Goal: Ask a question: Seek information or help from site administrators or community

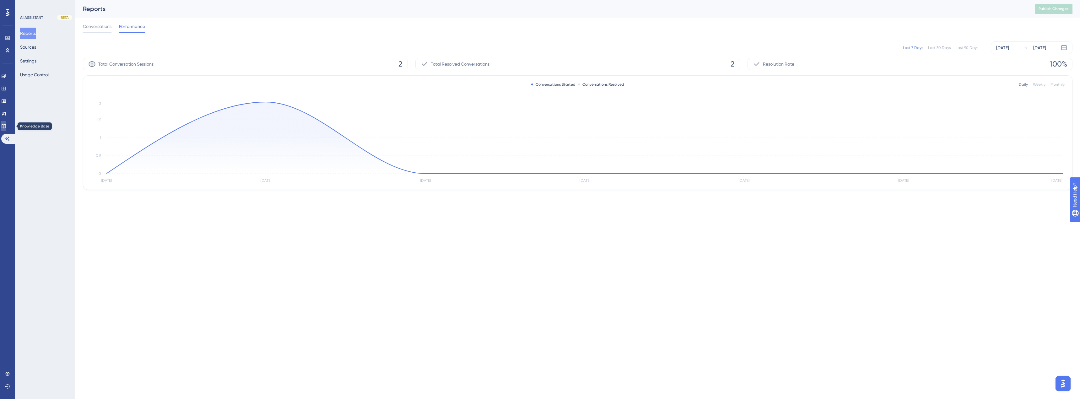
click at [6, 128] on link at bounding box center [3, 126] width 5 height 10
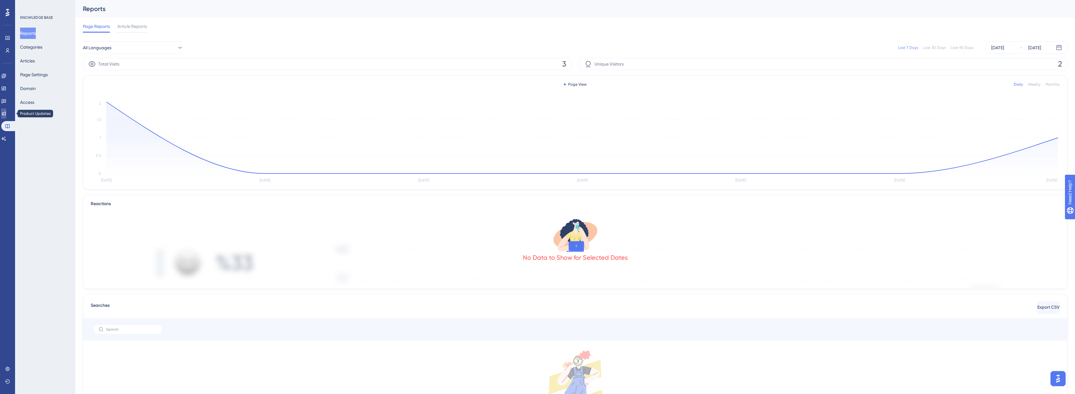
click at [6, 115] on link at bounding box center [3, 114] width 5 height 10
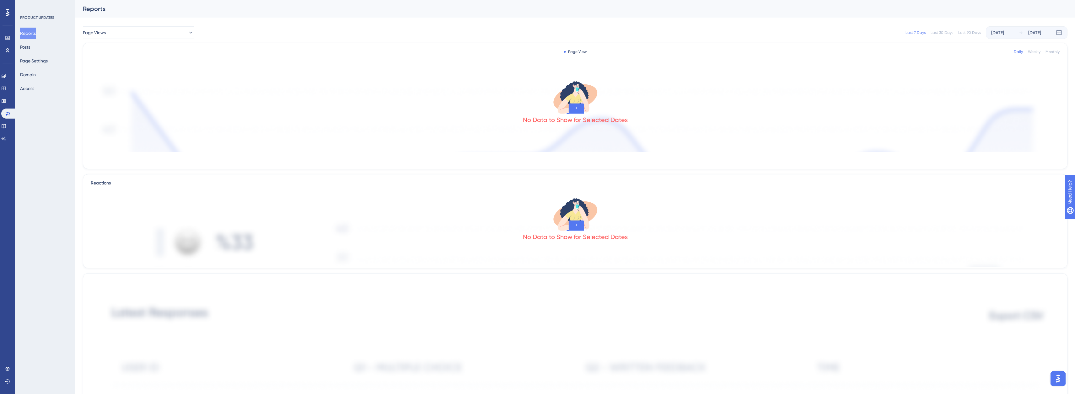
click at [2, 84] on div "Widgets" at bounding box center [7, 89] width 13 height 10
click at [6, 88] on icon at bounding box center [4, 89] width 4 height 4
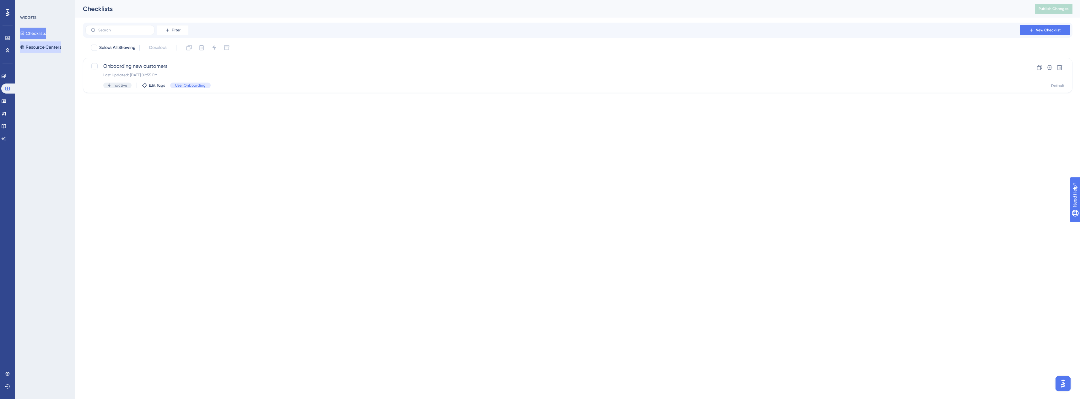
click at [46, 45] on button "Resource Centers" at bounding box center [40, 46] width 41 height 11
click at [208, 71] on div "HelpCenter SOCWeld Last Updated: [DATE] 02:57 PM Active Edit Tags" at bounding box center [552, 75] width 899 height 26
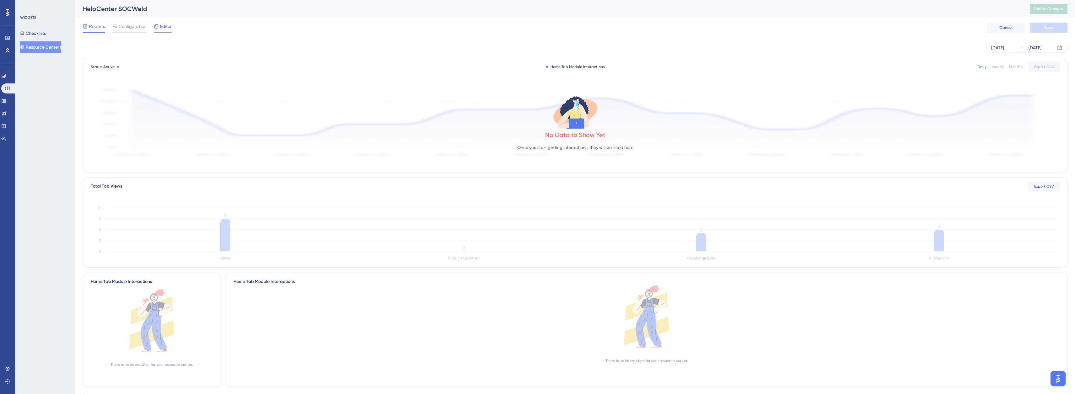
click at [166, 29] on span "Editor" at bounding box center [166, 27] width 12 height 8
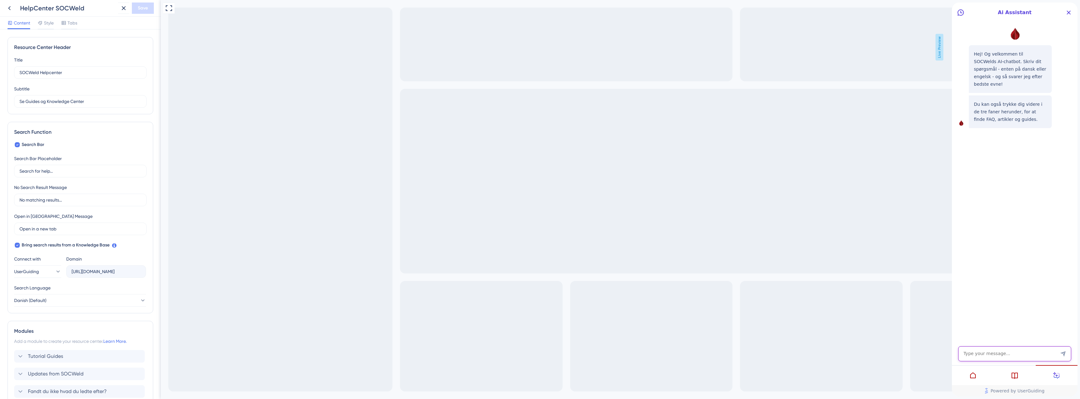
click at [996, 349] on textarea "AI Assistant Text Input" at bounding box center [1014, 353] width 113 height 15
type textarea "Jeg skal kopiere et projekt. Hvordan gør jeg det?"
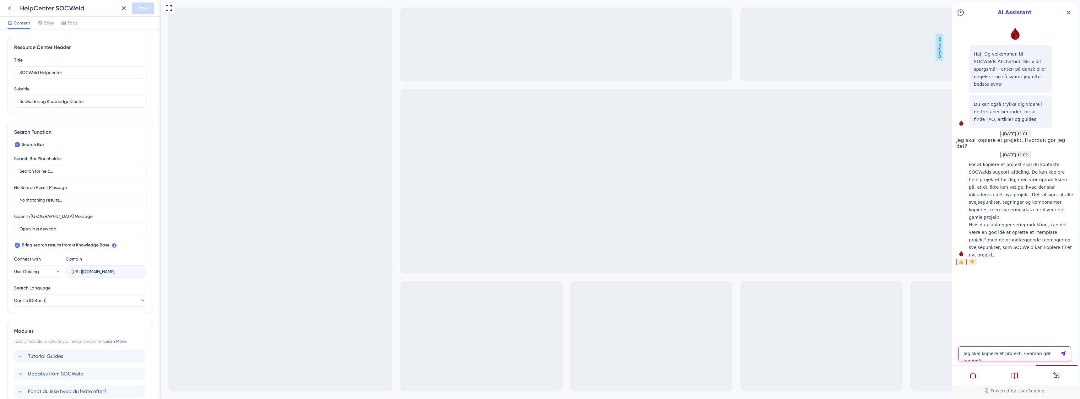
drag, startPoint x: 998, startPoint y: 357, endPoint x: 998, endPoint y: 335, distance: 22.0
click at [998, 353] on textarea "Jeg skal kopiere et projekt. Hvordan gør jeg det?" at bounding box center [1014, 353] width 113 height 15
type textarea "Hvordan tilføjer jeg brugere til et projekt"
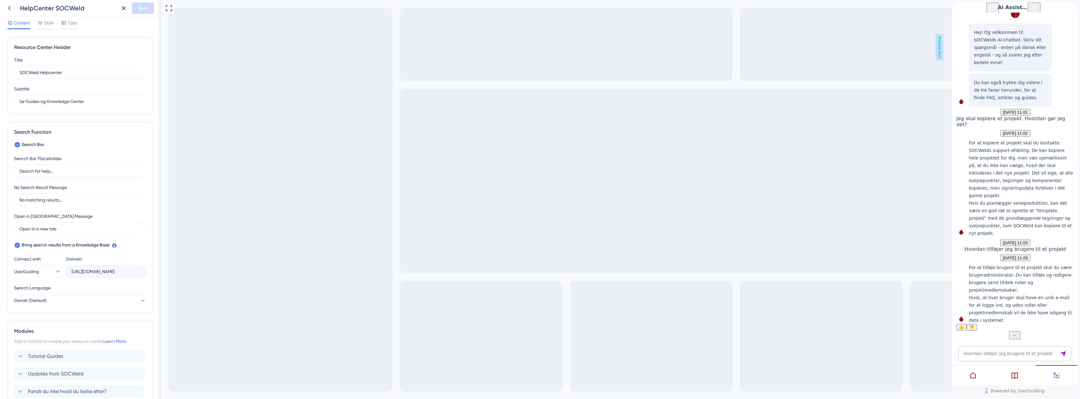
scroll to position [93, 0]
click at [1002, 356] on textarea "Hvordan tilføjer jeg brugere til et projekt" at bounding box center [1014, 353] width 113 height 15
type textarea "Men hvor gær jeg dette henne?"
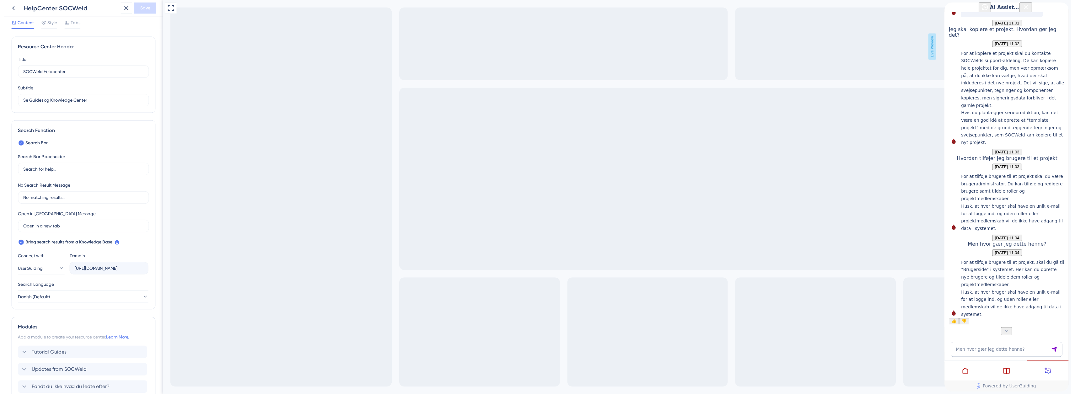
scroll to position [216, 0]
click at [994, 355] on textarea "Men hvor gær jeg dette henne?" at bounding box center [1014, 353] width 113 height 15
click at [11, 7] on icon at bounding box center [10, 8] width 8 height 8
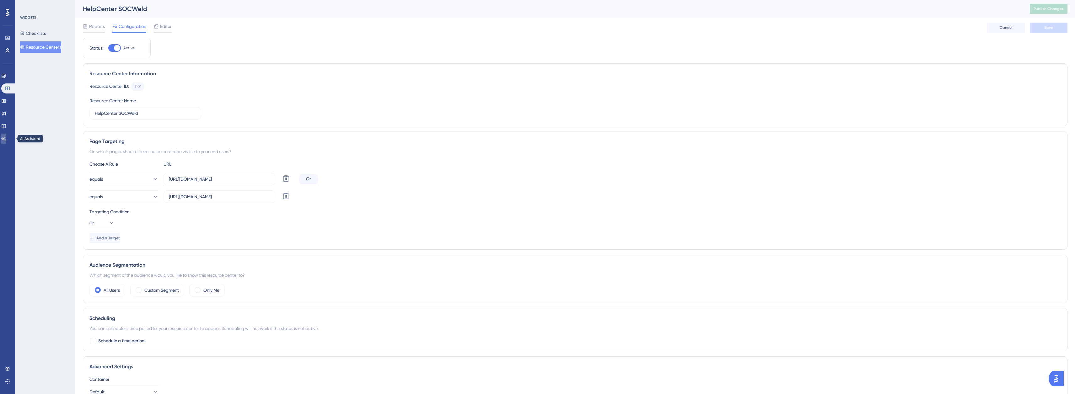
click at [6, 140] on icon at bounding box center [3, 138] width 5 height 5
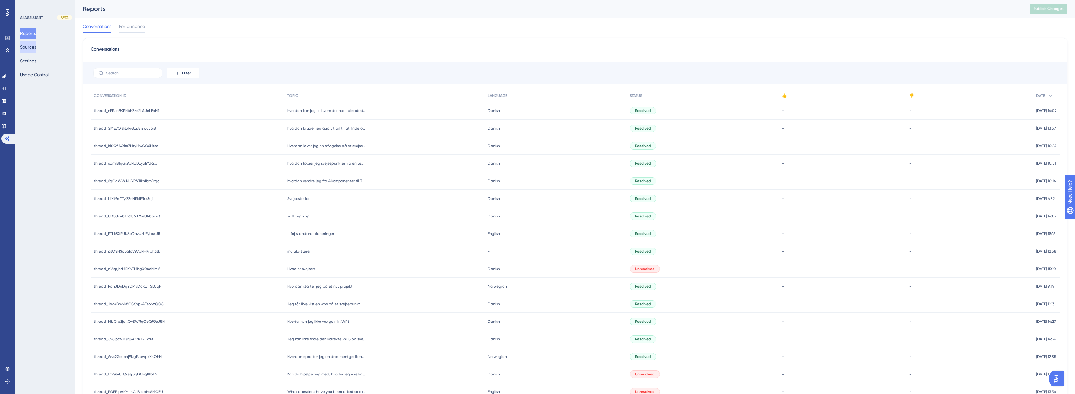
click at [34, 47] on button "Sources" at bounding box center [28, 46] width 16 height 11
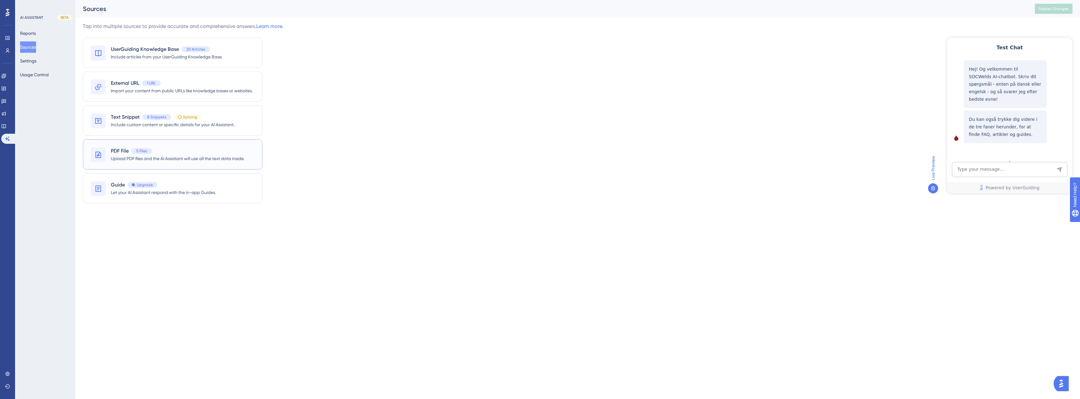
click at [185, 154] on div "PDF File 5 Files" at bounding box center [177, 151] width 133 height 8
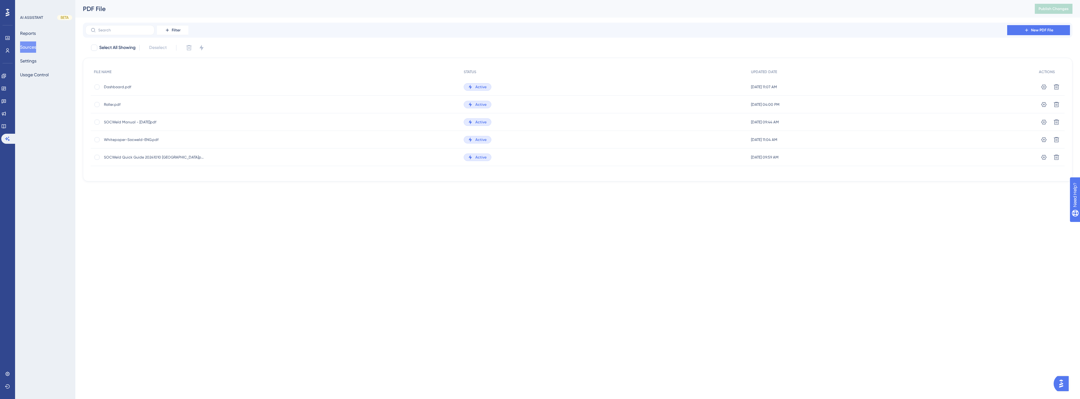
click at [215, 199] on div "Performance Users Engagement Widgets Feedback Product Updates Knowledge Base AI…" at bounding box center [540, 101] width 1080 height 202
click at [1028, 28] on icon at bounding box center [1026, 30] width 5 height 5
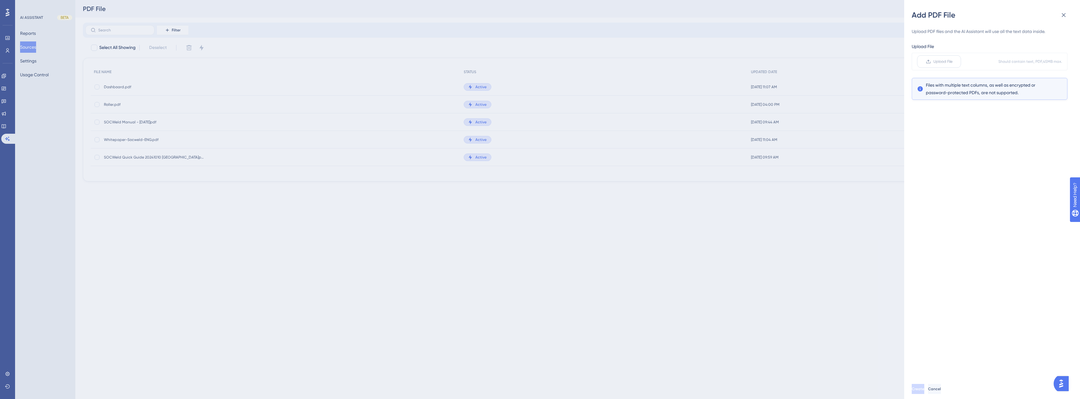
click at [944, 59] on span "Upload File" at bounding box center [943, 61] width 19 height 5
click at [953, 62] on input "Upload File" at bounding box center [953, 62] width 0 height 0
drag, startPoint x: 929, startPoint y: 396, endPoint x: 929, endPoint y: 390, distance: 5.7
click at [930, 396] on div "Create Cancel" at bounding box center [1000, 389] width 176 height 20
click at [925, 390] on span "Create" at bounding box center [918, 389] width 13 height 5
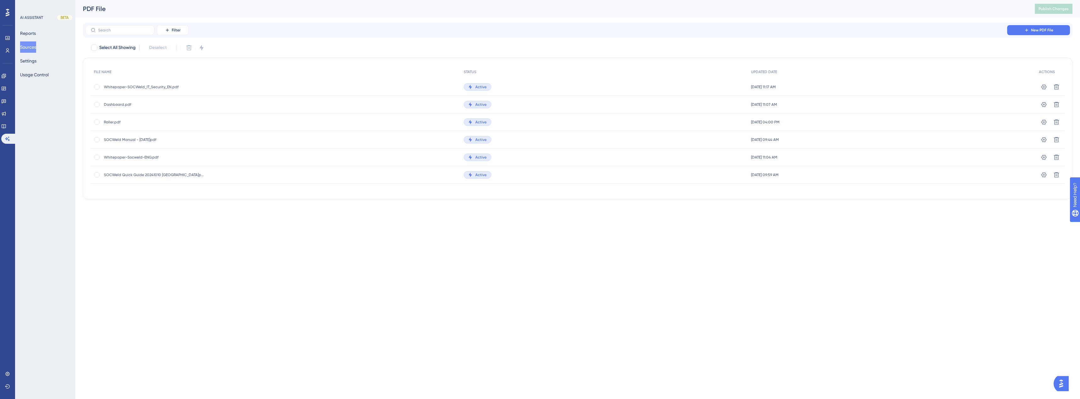
click at [324, 0] on html "Performance Users Engagement Widgets Feedback Product Updates Knowledge Base AI…" at bounding box center [540, 0] width 1080 height 0
click at [1031, 31] on span "New PDF File" at bounding box center [1042, 30] width 22 height 5
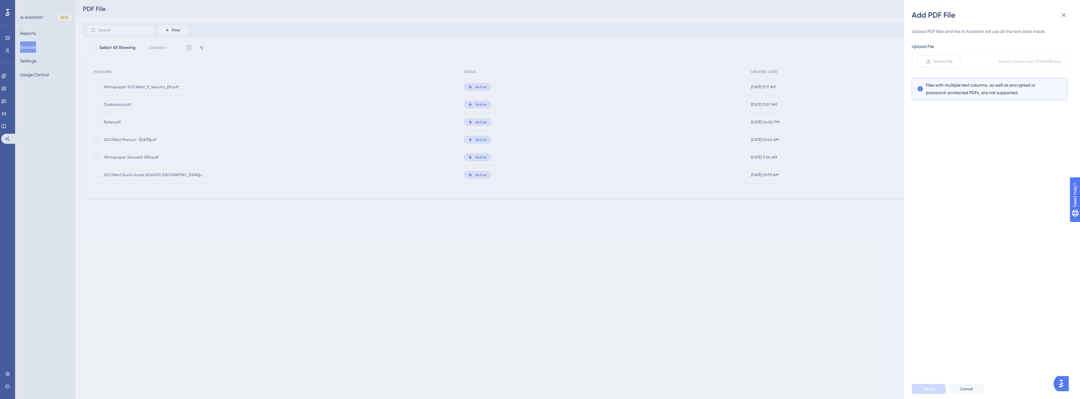
click at [950, 66] on label "Upload File" at bounding box center [939, 61] width 44 height 13
click at [953, 62] on input "Upload File" at bounding box center [953, 62] width 0 height 0
click at [843, 278] on div "Add PDF File Upload PDF files and the AI Assistant will use all the text data i…" at bounding box center [540, 199] width 1080 height 399
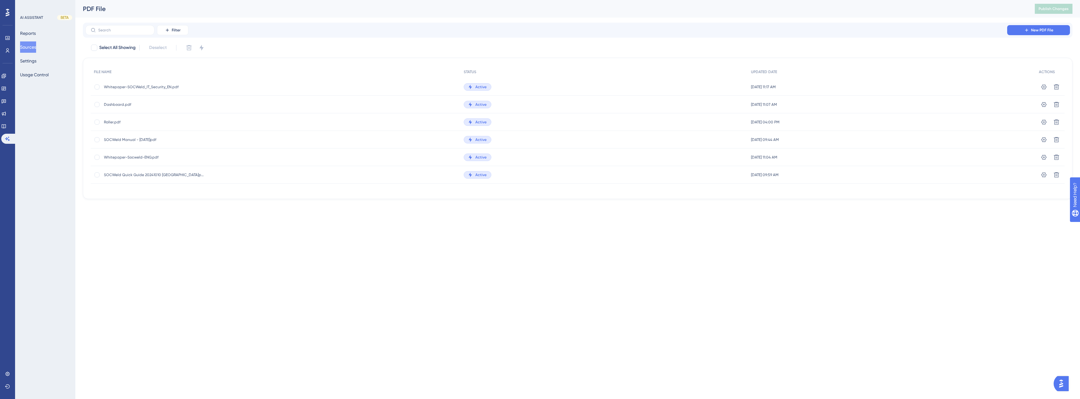
click at [130, 155] on span "Whitepaper-Socweld-ENG.pdf" at bounding box center [154, 157] width 100 height 5
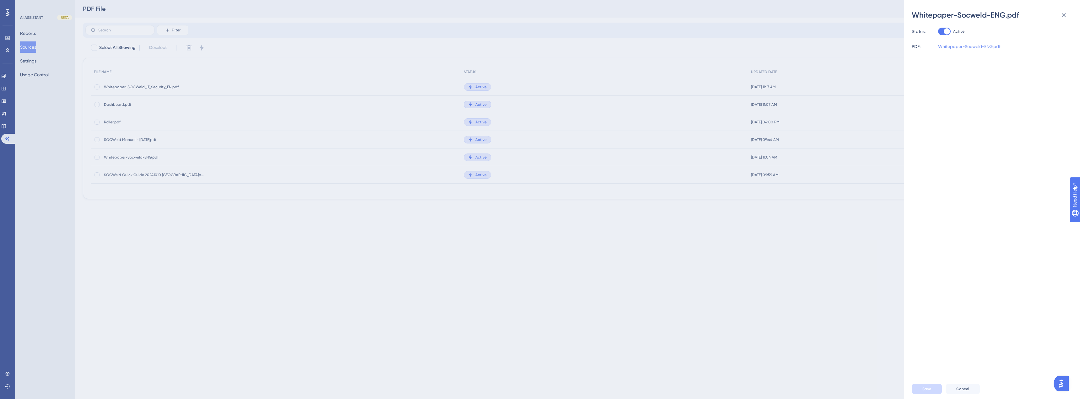
click at [956, 45] on link "Whitepaper-Socweld-ENG.pdf" at bounding box center [969, 47] width 62 height 8
click at [959, 45] on link "Whitepaper-Socweld-ENG.pdf" at bounding box center [969, 47] width 62 height 8
click at [960, 46] on link "Whitepaper-Socweld-ENG.pdf" at bounding box center [969, 47] width 62 height 8
click at [917, 45] on div "PDF:" at bounding box center [916, 47] width 9 height 8
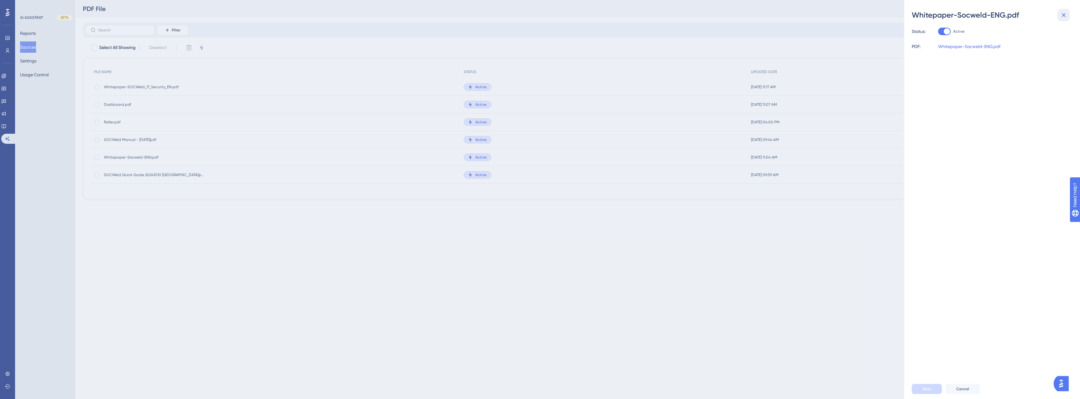
click at [1060, 14] on icon at bounding box center [1064, 15] width 8 height 8
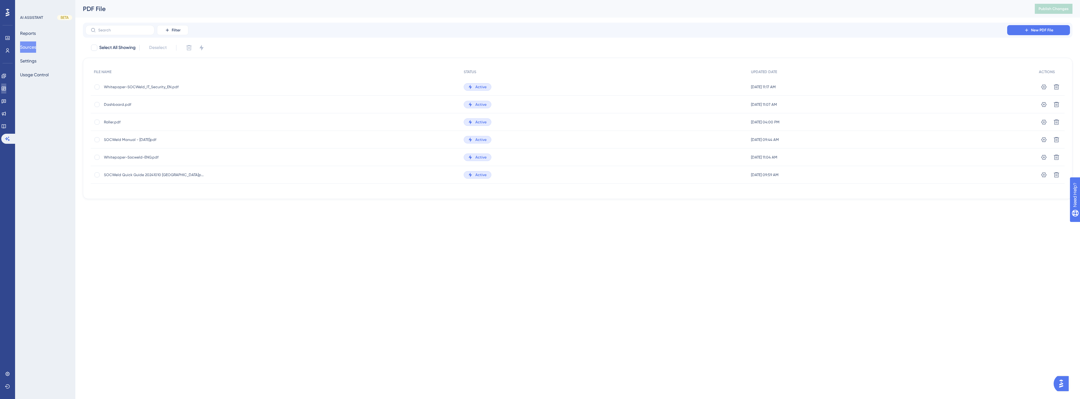
click at [6, 88] on icon at bounding box center [3, 88] width 5 height 5
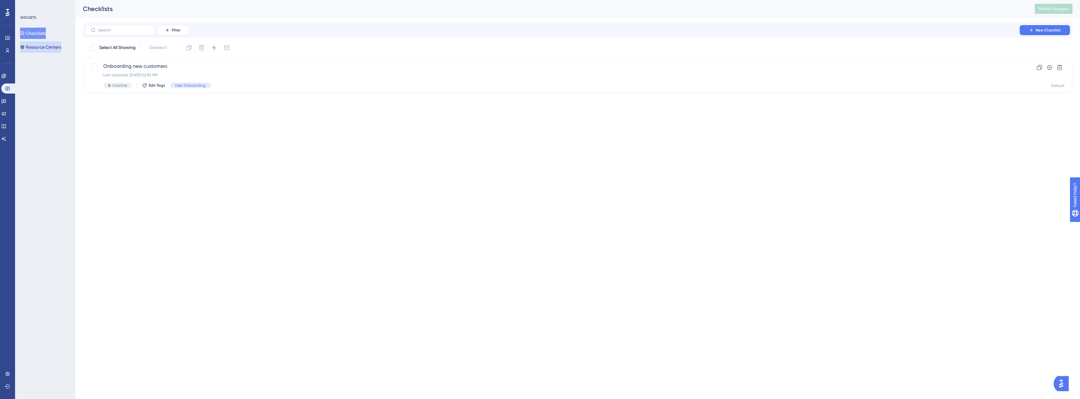
click at [35, 48] on button "Resource Centers" at bounding box center [40, 46] width 41 height 11
click at [234, 74] on div "Last Updated: [DATE] 02:57 PM" at bounding box center [552, 75] width 899 height 5
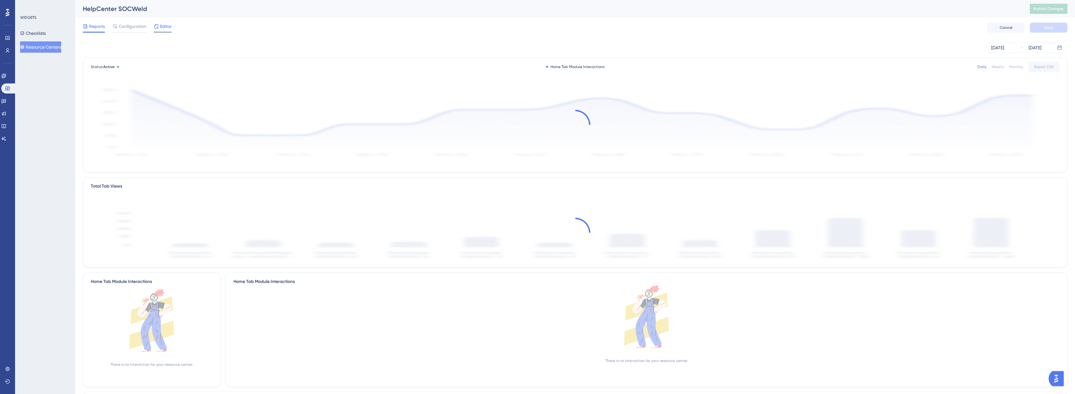
click at [164, 24] on span "Editor" at bounding box center [166, 27] width 12 height 8
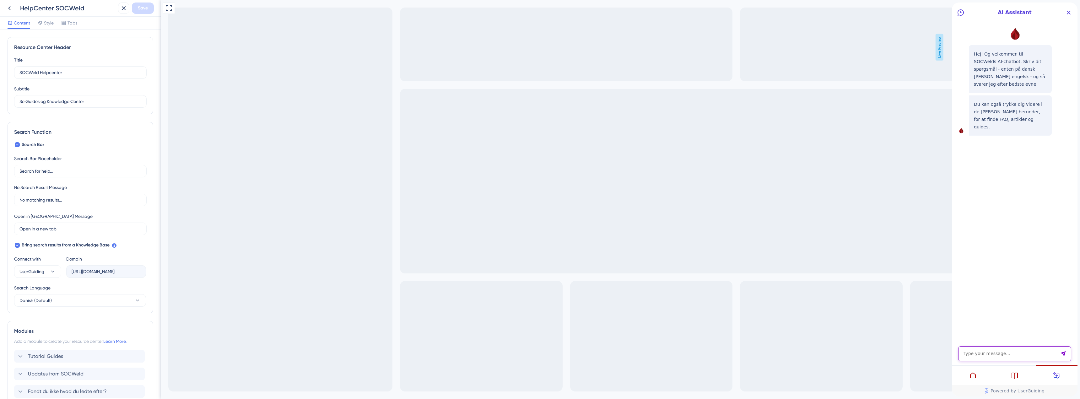
click at [988, 350] on textarea "AI Assistant Text Input" at bounding box center [1014, 353] width 113 height 15
type textarea "Hvordan forholder SOCWeld sig til IT sikkerhed"
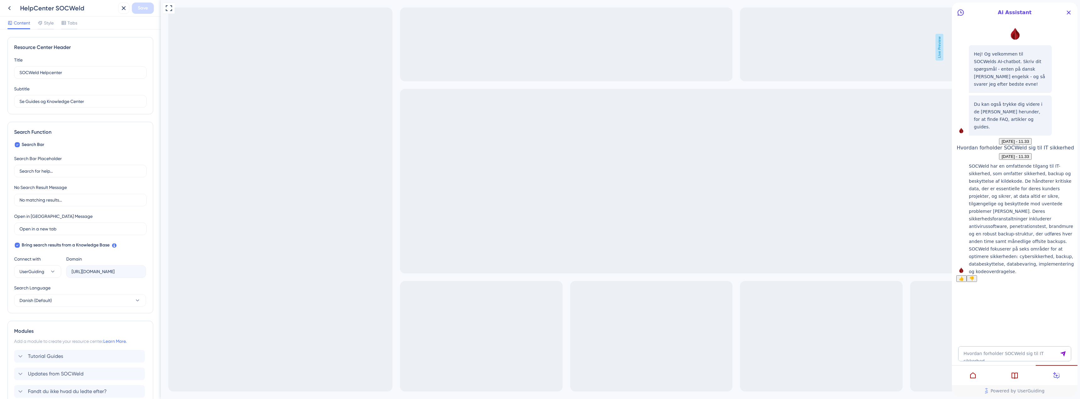
click at [964, 281] on span "👍" at bounding box center [961, 278] width 5 height 5
